Goal: Task Accomplishment & Management: Complete application form

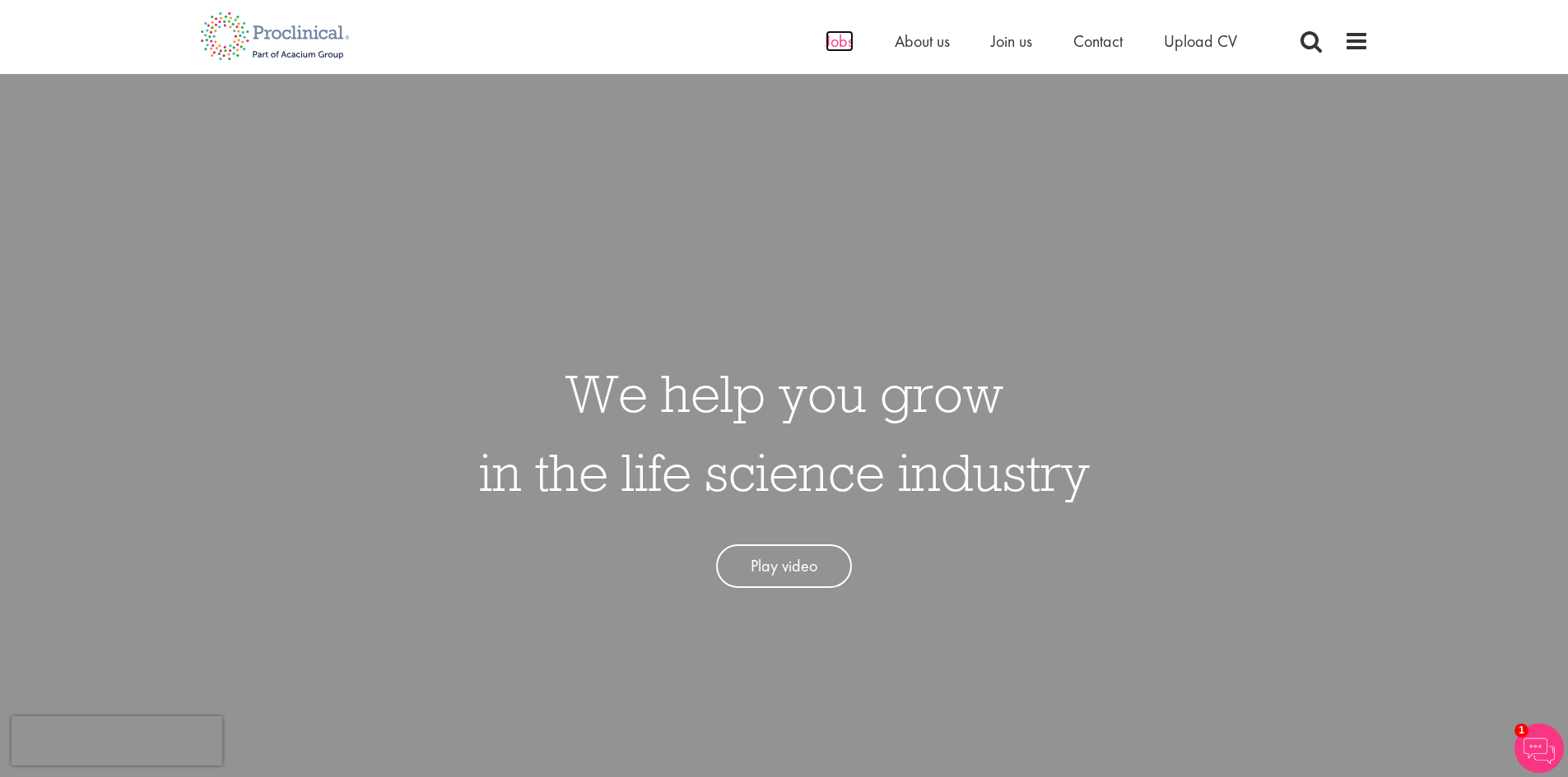
click at [833, 36] on span "Jobs" at bounding box center [839, 41] width 28 height 21
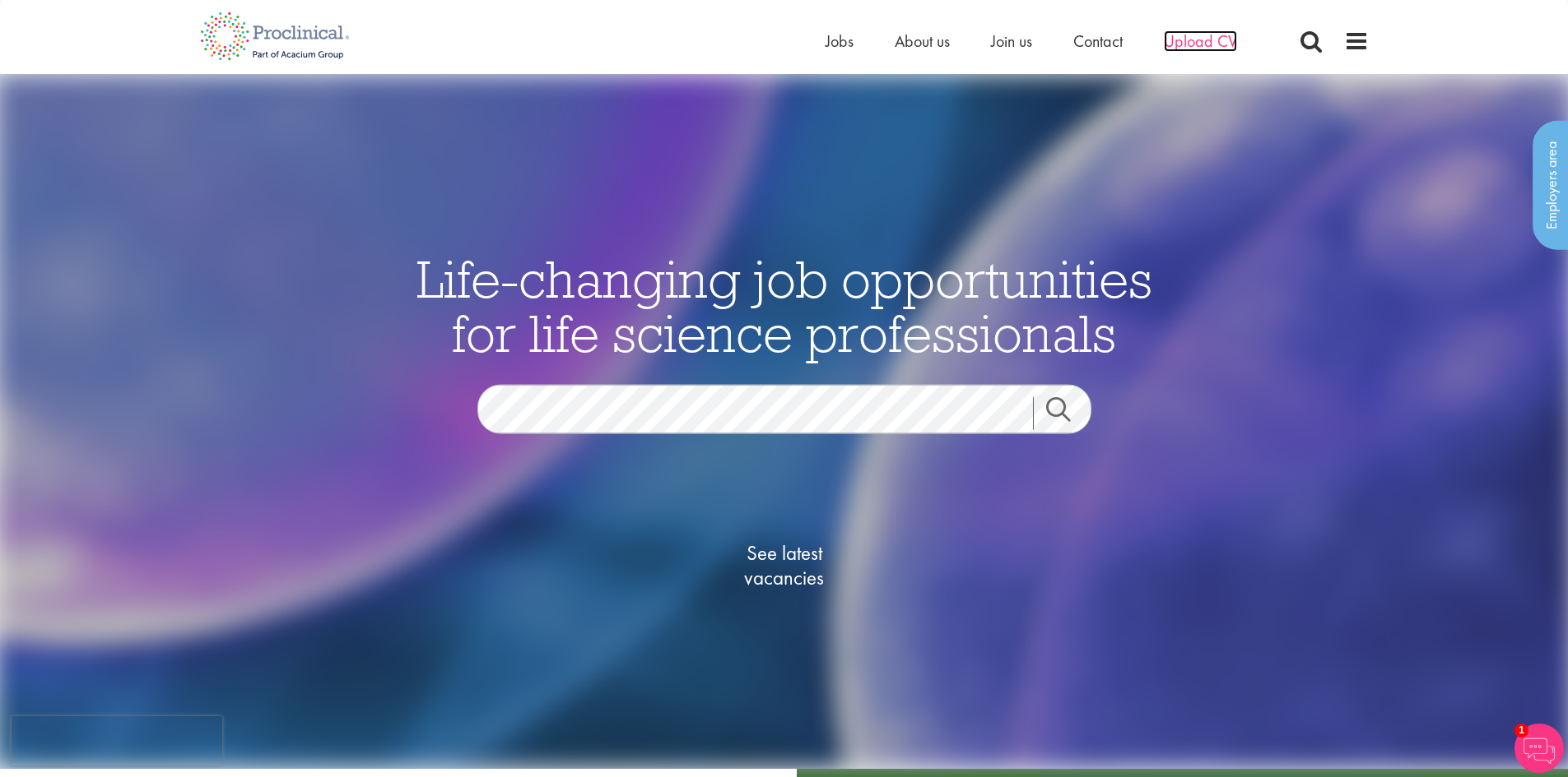
click at [1204, 41] on span "Upload CV" at bounding box center [1199, 41] width 73 height 21
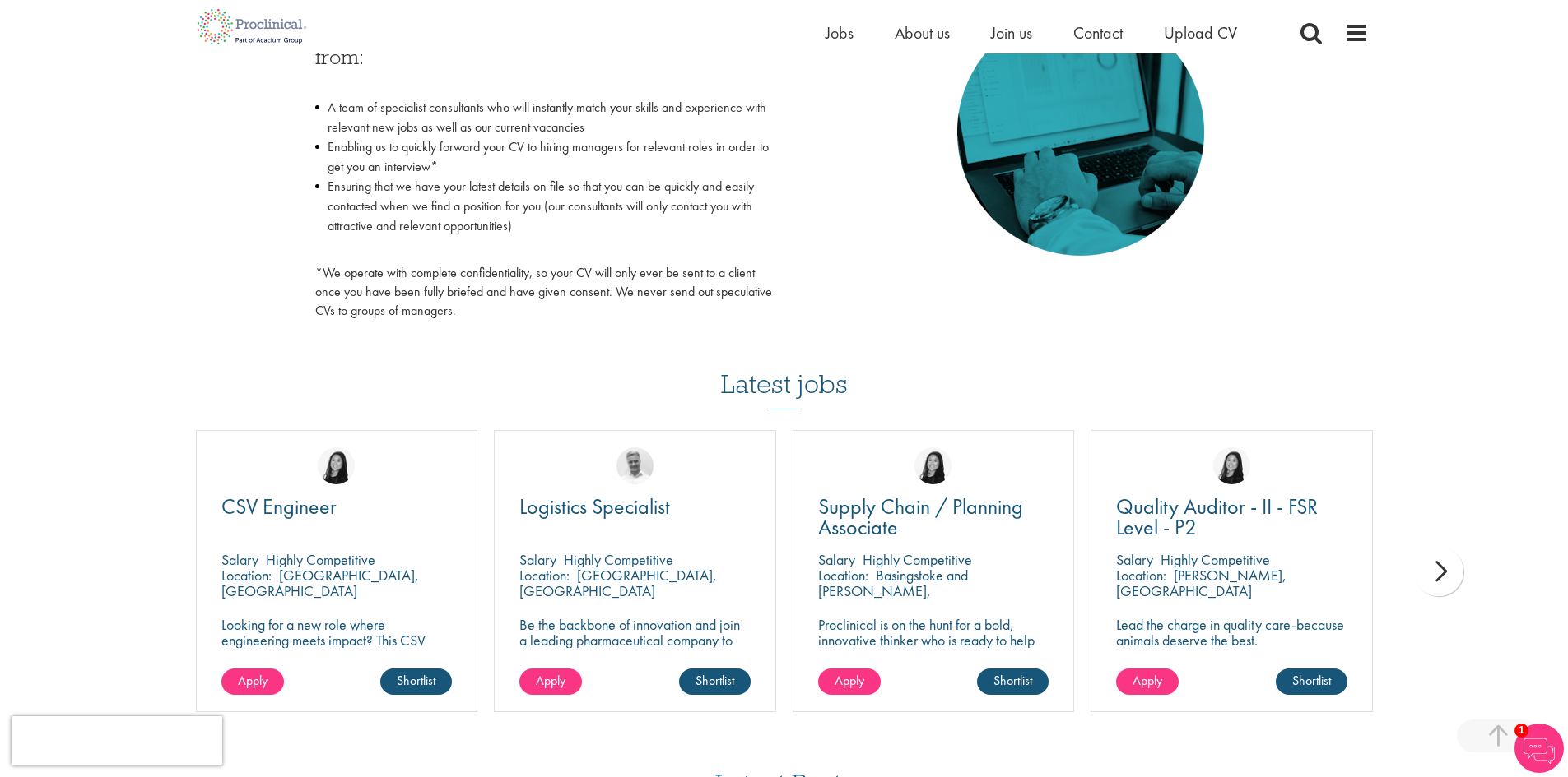
scroll to position [905, 0]
